Goal: Communication & Community: Answer question/provide support

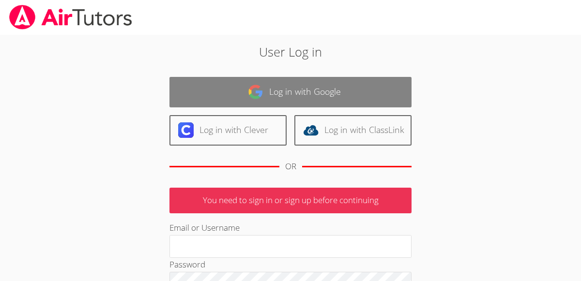
click at [279, 88] on link "Log in with Google" at bounding box center [291, 92] width 242 height 31
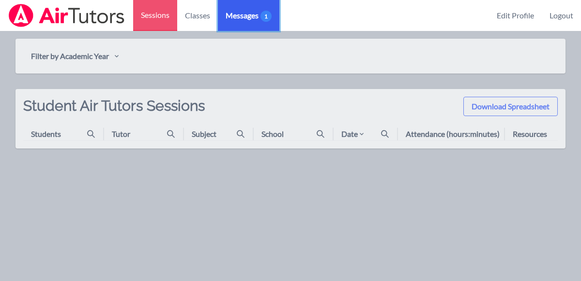
click at [236, 11] on span "Messages 1" at bounding box center [249, 16] width 46 height 12
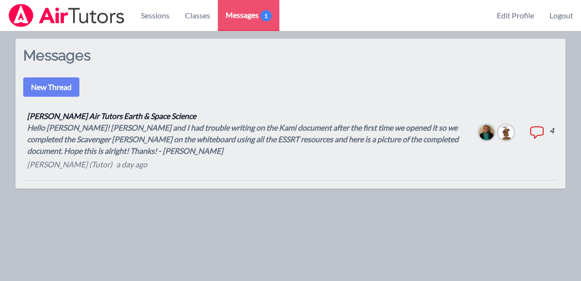
click at [204, 141] on div "Hello [PERSON_NAME]! [PERSON_NAME] and I had trouble writing on the Kami docume…" at bounding box center [245, 139] width 436 height 35
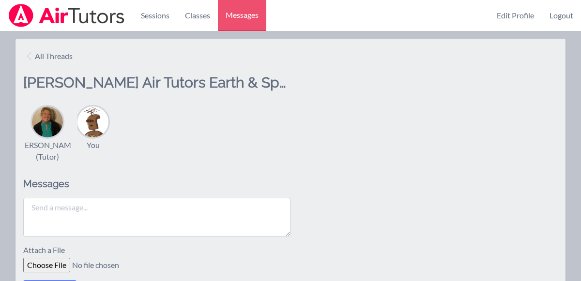
click at [155, 212] on textarea at bounding box center [156, 217] width 267 height 39
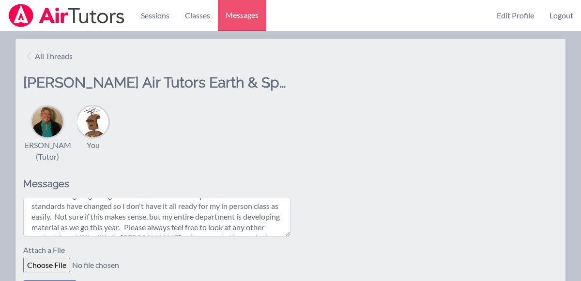
scroll to position [44, 0]
click at [53, 217] on textarea "That works for me thank you! I am new to some of the online formatting and so I…" at bounding box center [156, 217] width 267 height 39
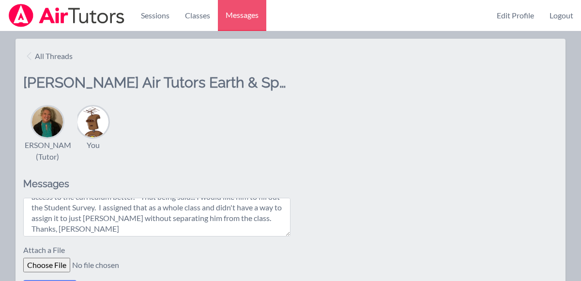
scroll to position [97, 0]
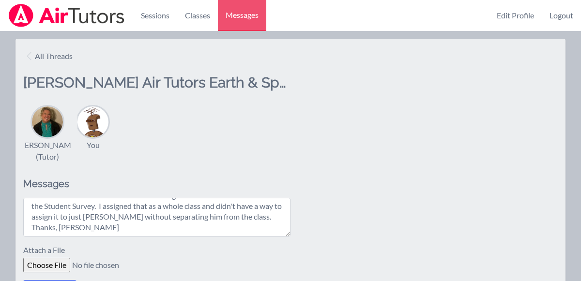
click at [260, 216] on textarea "That works for me thank you! I am new to some of the online formatting and so I…" at bounding box center [156, 217] width 267 height 39
click at [54, 229] on textarea "That works for me thank you! I am new to some of the online formatting and so I…" at bounding box center [156, 217] width 267 height 39
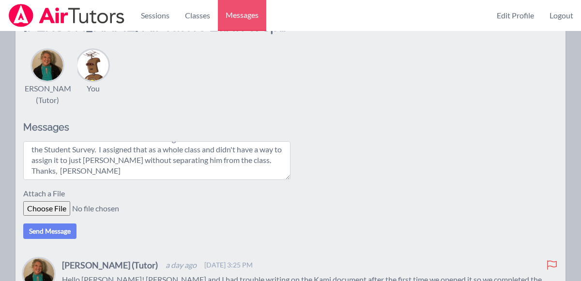
scroll to position [67, 0]
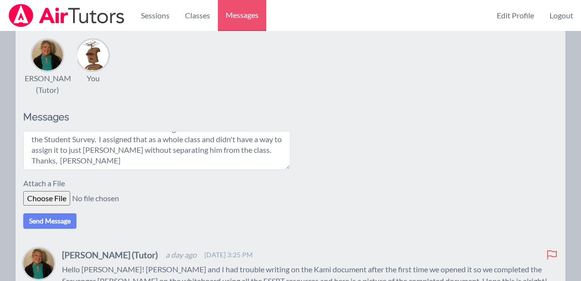
type textarea "That works for me thank you! I am new to some of the online formatting and so I…"
click at [60, 221] on button "Send Message" at bounding box center [49, 221] width 53 height 15
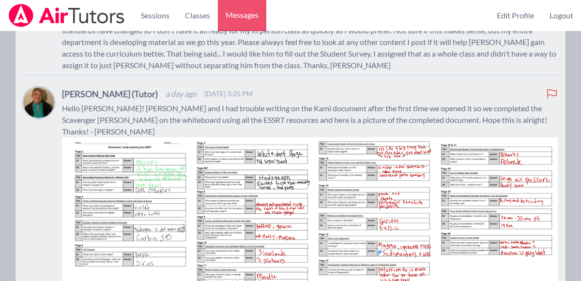
scroll to position [330, 0]
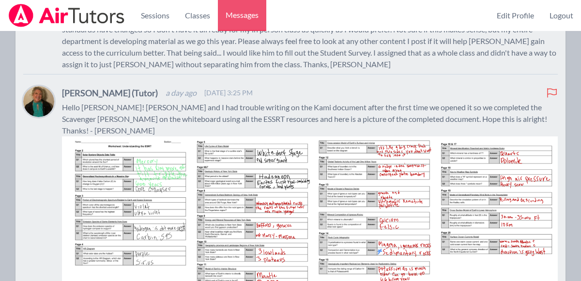
click at [142, 205] on img at bounding box center [310, 213] width 496 height 152
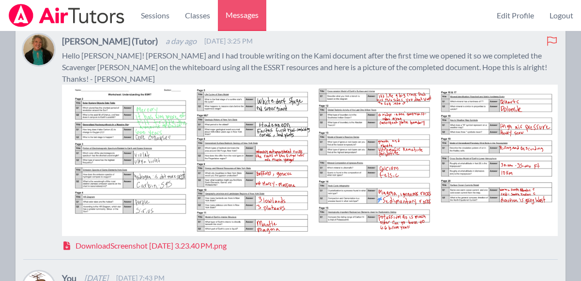
scroll to position [400, 0]
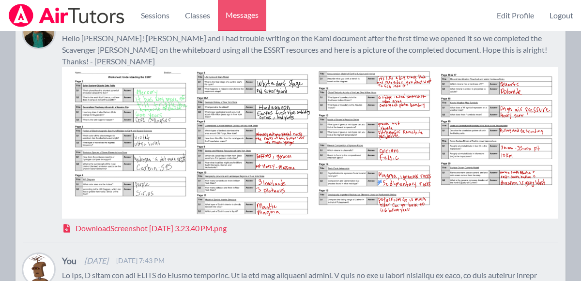
click at [202, 223] on span "Download Screenshot [DATE] 3.23.40 PM.png" at bounding box center [151, 229] width 151 height 12
